Goal: Navigation & Orientation: Find specific page/section

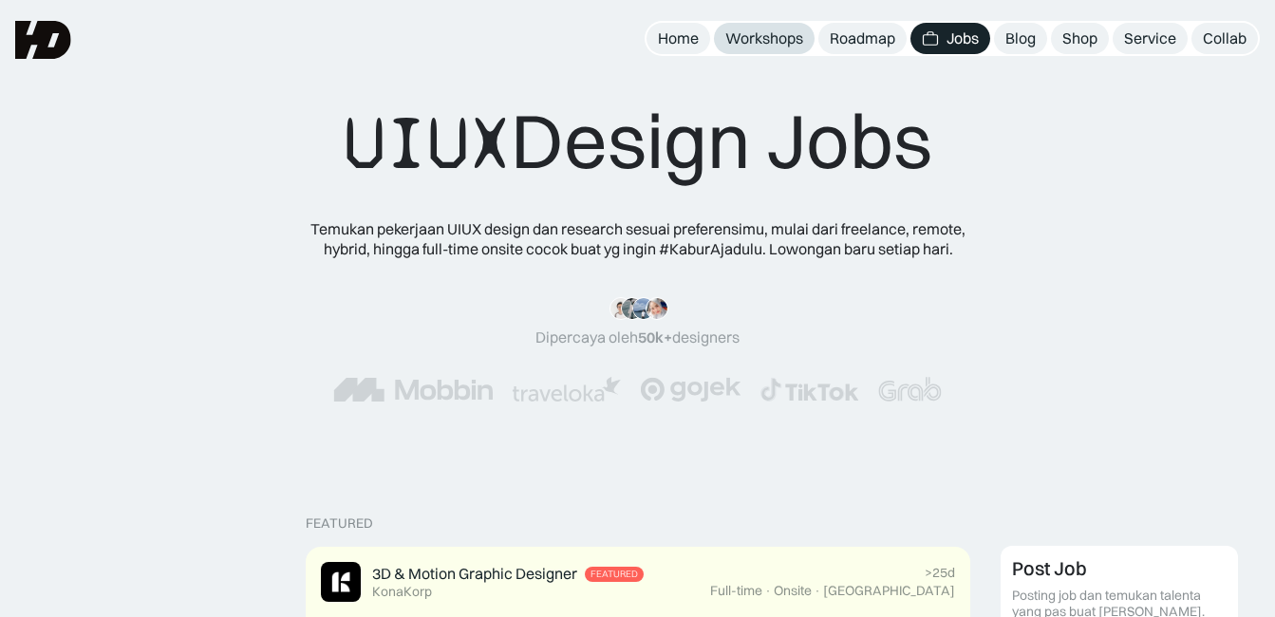
click at [782, 27] on link "Workshops" at bounding box center [764, 38] width 101 height 31
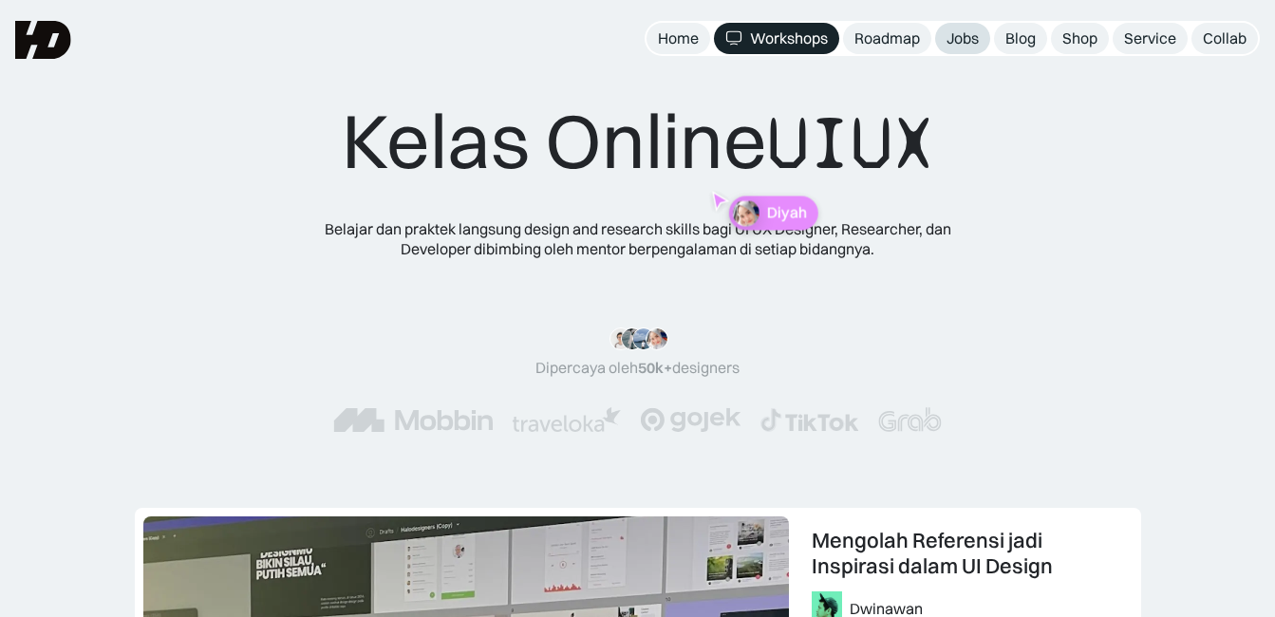
click at [962, 32] on div "Jobs" at bounding box center [963, 38] width 32 height 20
